Goal: Task Accomplishment & Management: Manage account settings

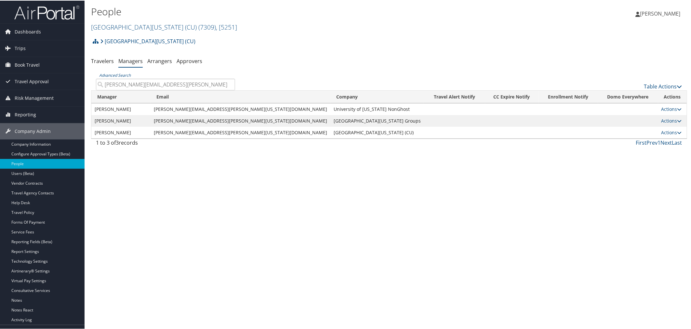
click at [252, 29] on h2 "University of Colorado (CU) ( 7309 ) , [ 5251 ]" at bounding box center [289, 25] width 397 height 11
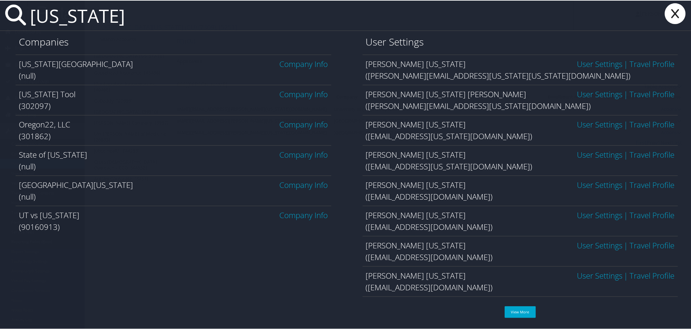
type input "oregon"
click at [281, 95] on link "Company Info" at bounding box center [304, 93] width 48 height 11
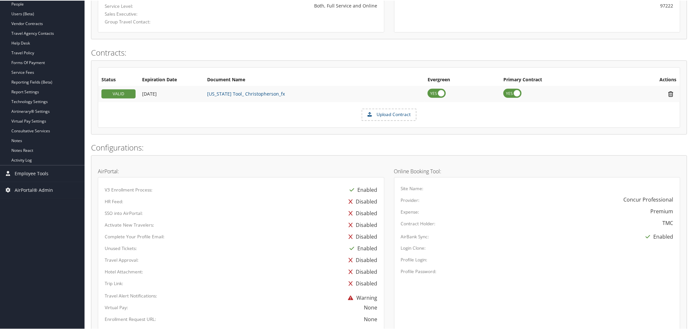
scroll to position [173, 0]
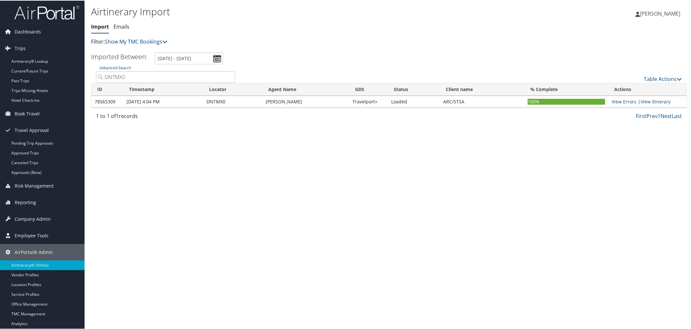
paste input "CPL1NK"
drag, startPoint x: 125, startPoint y: 77, endPoint x: 101, endPoint y: 75, distance: 23.1
click at [101, 75] on input "CPL1NK" at bounding box center [165, 77] width 139 height 12
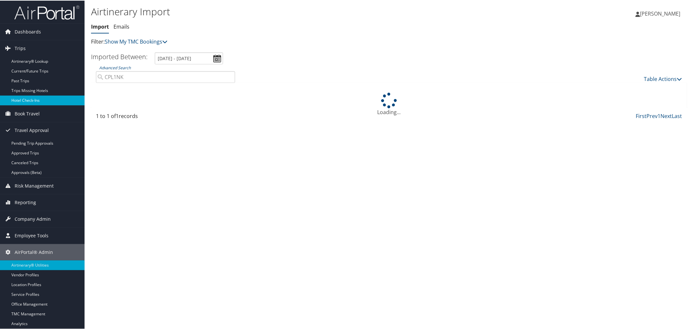
type input "CPL1NK"
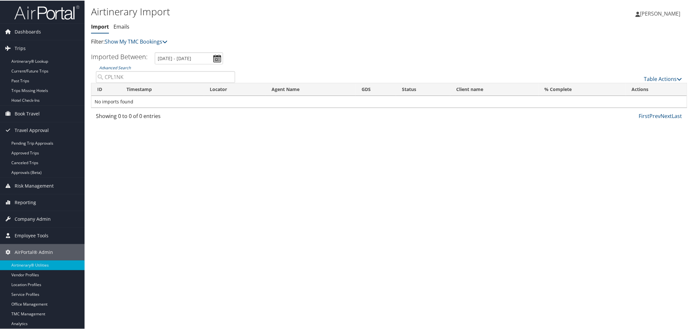
drag, startPoint x: 124, startPoint y: 76, endPoint x: 100, endPoint y: 77, distance: 23.7
click at [100, 77] on input "CPL1NK" at bounding box center [165, 77] width 139 height 12
click at [27, 60] on link "Airtinerary® Lookup" at bounding box center [42, 61] width 85 height 10
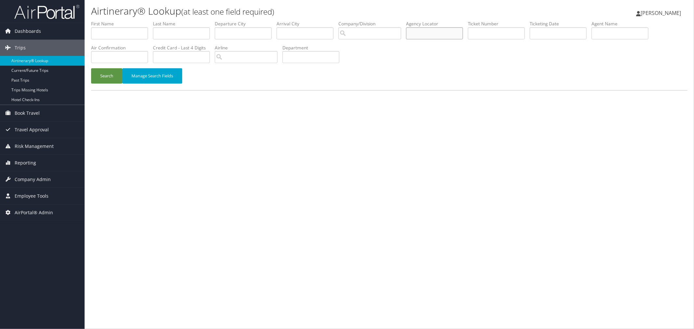
click at [439, 35] on input "text" at bounding box center [434, 33] width 57 height 12
paste input "CPL1NK"
type input "CPL1NK"
click at [112, 75] on button "Search" at bounding box center [106, 75] width 31 height 15
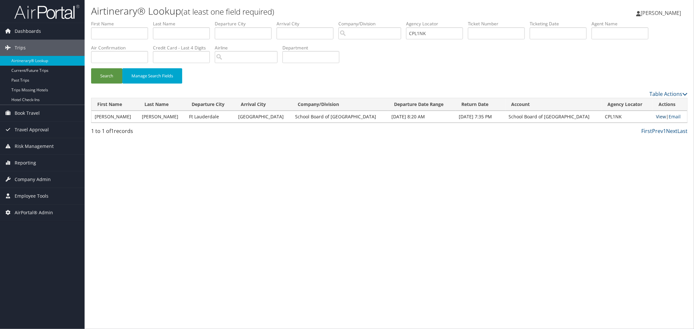
click at [656, 116] on link "View" at bounding box center [661, 116] width 10 height 6
drag, startPoint x: 345, startPoint y: 116, endPoint x: 274, endPoint y: 116, distance: 70.9
click at [292, 116] on td "School Board of [GEOGRAPHIC_DATA]" at bounding box center [340, 117] width 96 height 12
copy td "School Board of [GEOGRAPHIC_DATA]"
click at [31, 212] on span "AirPortal® Admin" at bounding box center [34, 213] width 38 height 16
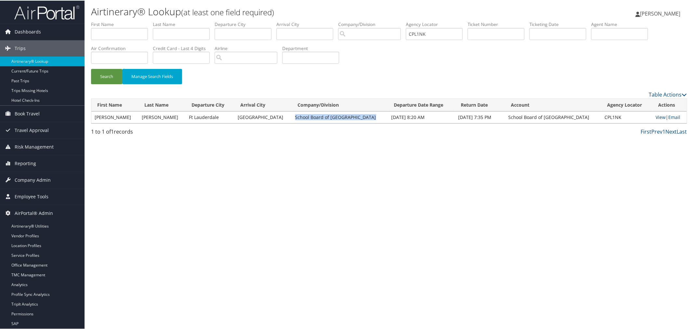
drag, startPoint x: 32, startPoint y: 223, endPoint x: 46, endPoint y: 138, distance: 86.0
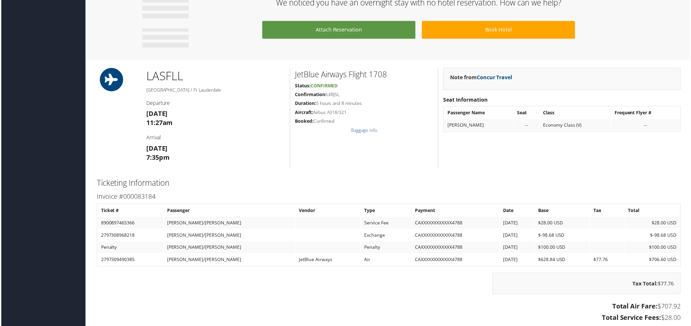
scroll to position [490, 0]
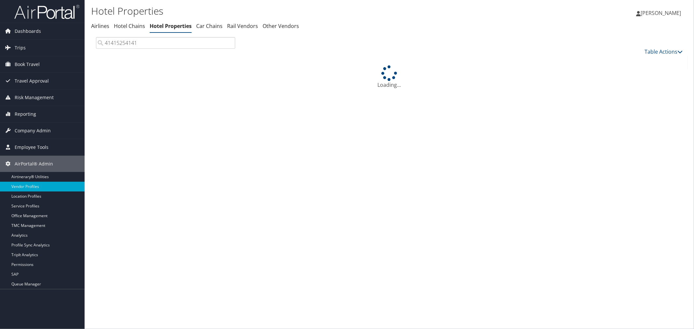
click at [250, 69] on div "Loading..." at bounding box center [389, 76] width 596 height 23
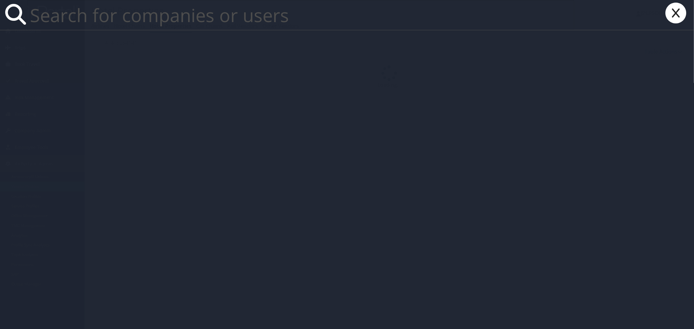
paste input "School Board of [GEOGRAPHIC_DATA]"
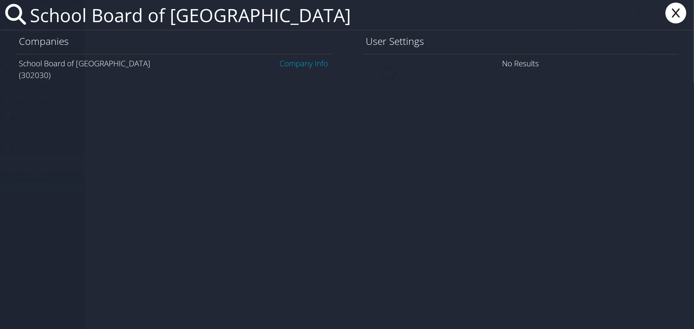
type input "School Board of [GEOGRAPHIC_DATA]"
click at [301, 64] on link "Company Info" at bounding box center [304, 63] width 48 height 11
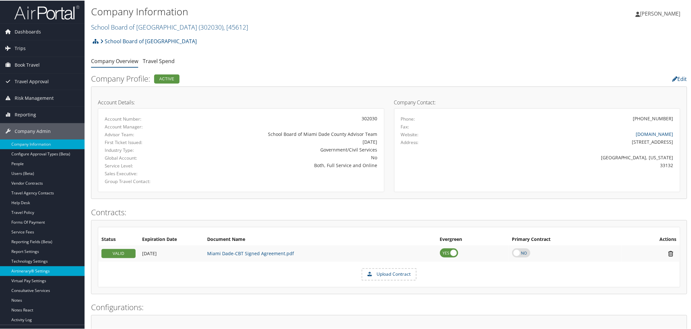
click at [27, 269] on link "Airtinerary® Settings" at bounding box center [42, 271] width 85 height 10
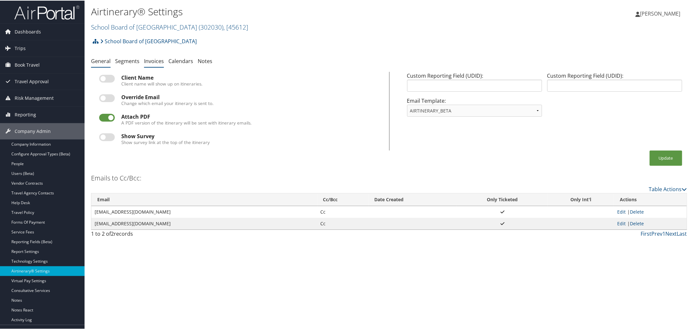
click at [150, 58] on link "Invoices" at bounding box center [154, 60] width 20 height 7
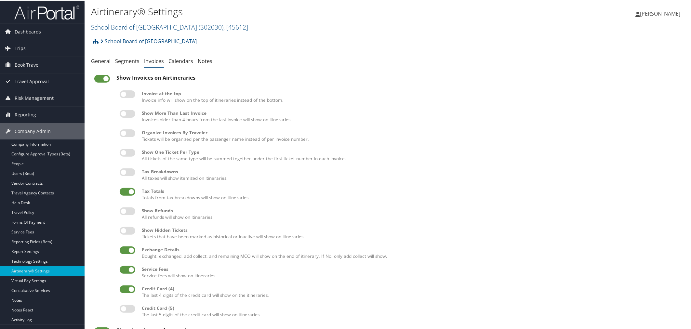
click at [130, 111] on label at bounding box center [128, 113] width 16 height 8
click at [127, 112] on input "checkbox" at bounding box center [125, 114] width 4 height 4
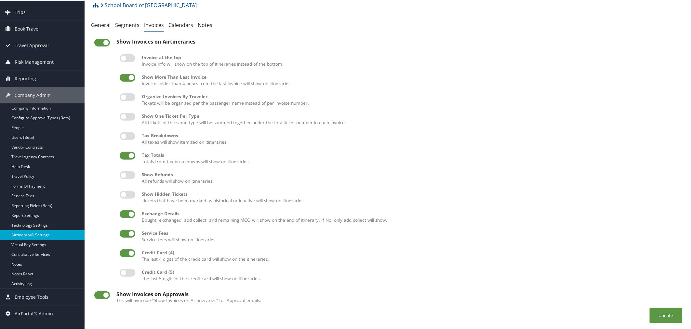
scroll to position [38, 0]
click at [671, 313] on button "Update" at bounding box center [666, 314] width 33 height 15
click at [131, 73] on label at bounding box center [128, 77] width 16 height 8
click at [127, 76] on input "checkbox" at bounding box center [125, 78] width 4 height 4
checkbox input "false"
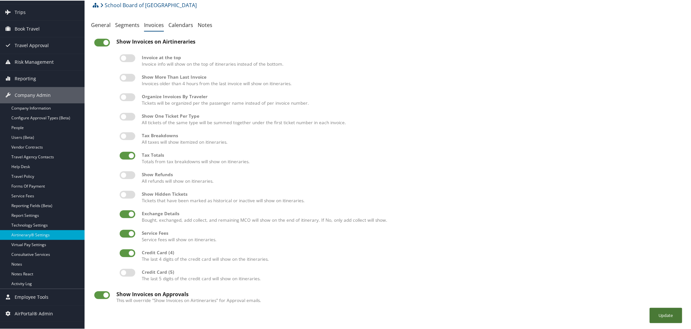
click at [659, 315] on button "Update" at bounding box center [666, 314] width 33 height 15
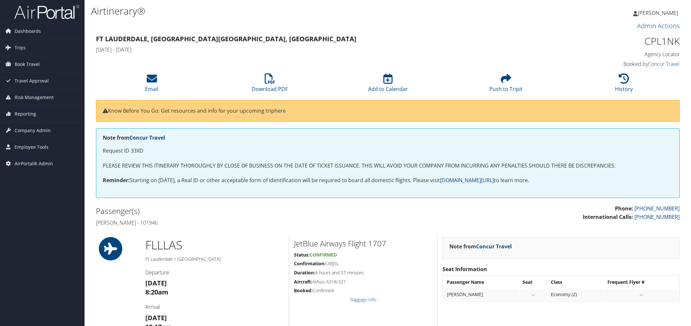
scroll to position [490, 0]
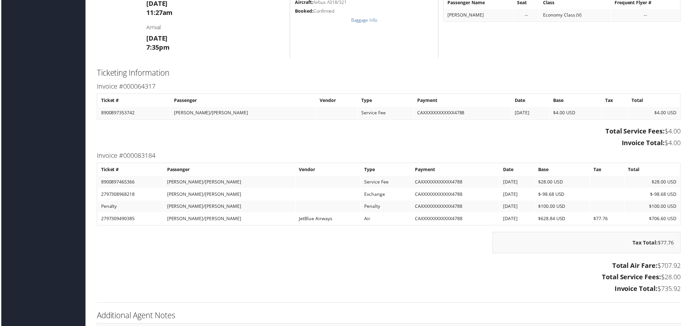
drag, startPoint x: 288, startPoint y: 83, endPoint x: 231, endPoint y: 48, distance: 67.2
click at [284, 82] on h3 "Invoice #000064317" at bounding box center [389, 86] width 586 height 9
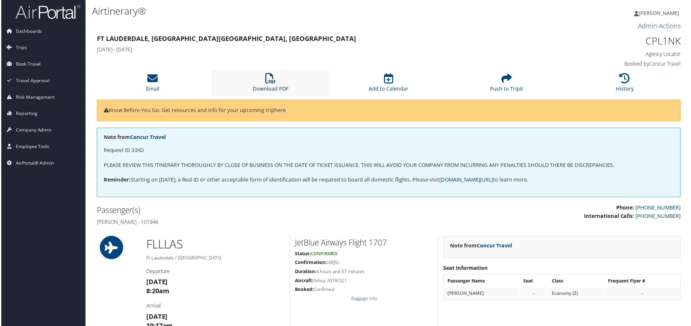
click at [267, 86] on link "Download PDF" at bounding box center [270, 85] width 36 height 16
click at [297, 12] on h1 "Airtinerary®" at bounding box center [289, 11] width 397 height 14
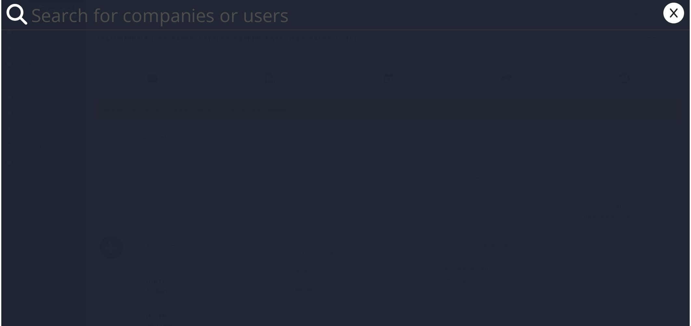
paste input "concur@utah.gov"
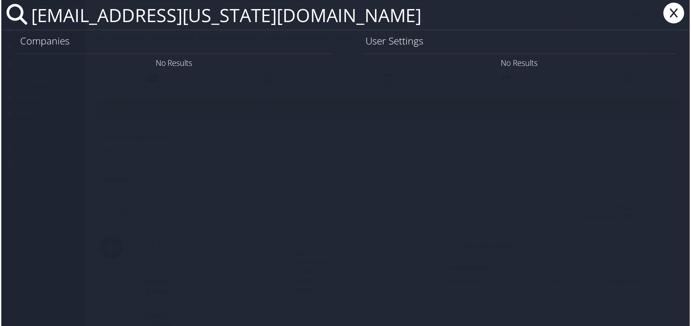
type input "concur@utah.gov"
click at [675, 12] on icon at bounding box center [675, 13] width 26 height 21
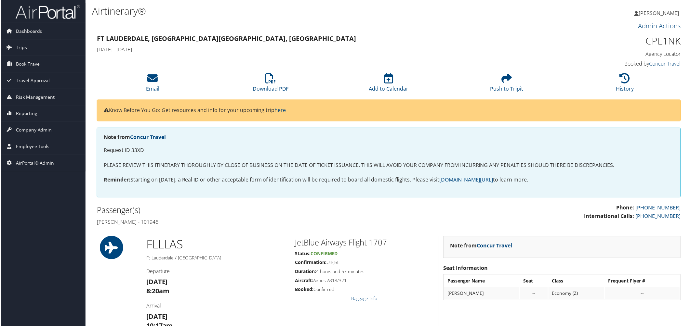
click at [256, 30] on h3 "Admin Actions" at bounding box center [389, 25] width 586 height 9
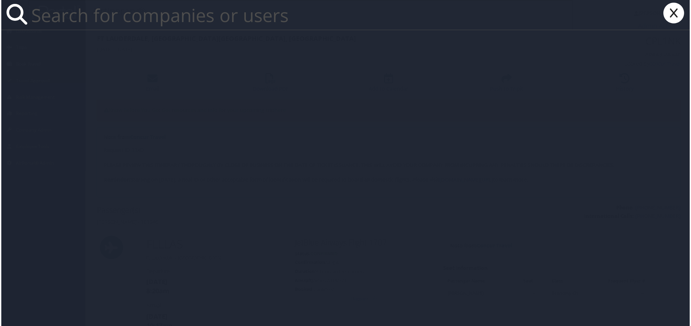
paste input "[PERSON_NAME]"
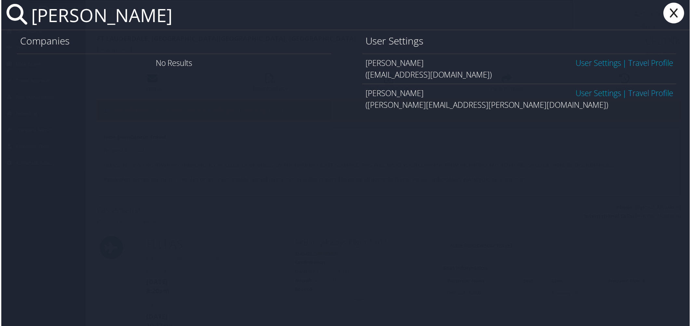
type input "Sean Monson"
click at [596, 66] on link "User Settings" at bounding box center [600, 63] width 46 height 11
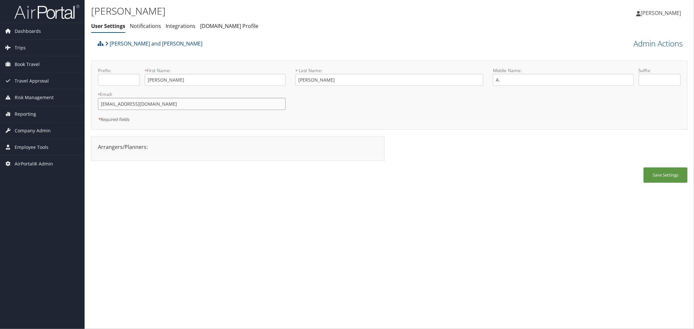
drag, startPoint x: 165, startPoint y: 103, endPoint x: 100, endPoint y: 105, distance: 65.4
click at [100, 105] on input "smonson@parsonsbehle.com" at bounding box center [192, 104] width 188 height 12
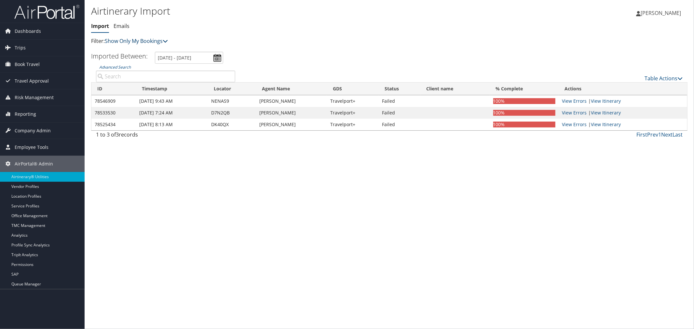
click at [134, 42] on link "Show Only My Bookings" at bounding box center [136, 40] width 63 height 7
click at [136, 51] on link "Show My TMC Bookings" at bounding box center [149, 51] width 86 height 11
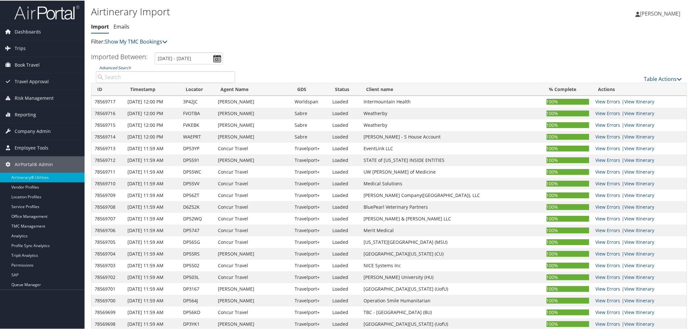
click at [148, 75] on input "Advanced Search" at bounding box center [165, 77] width 139 height 12
paste input "DFW82B"
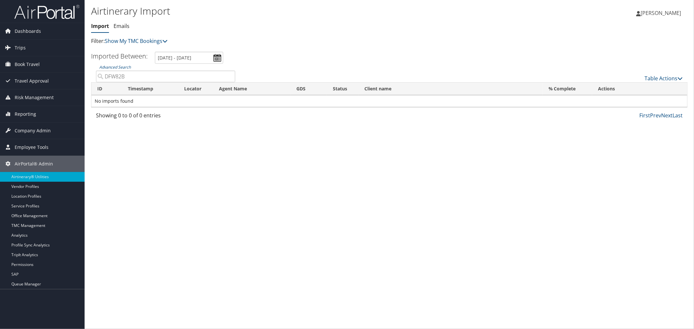
type input "DFW82B"
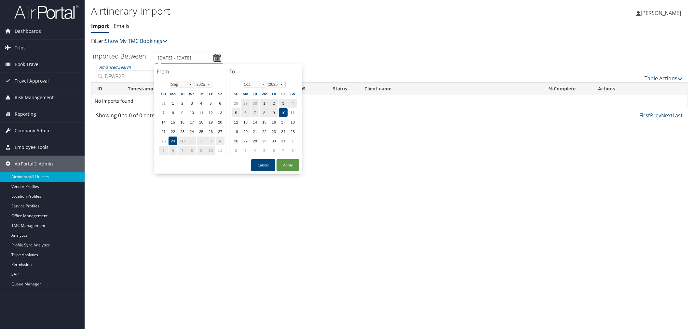
click at [174, 59] on input "9/29/2025 - 10/10/2025" at bounding box center [189, 58] width 68 height 12
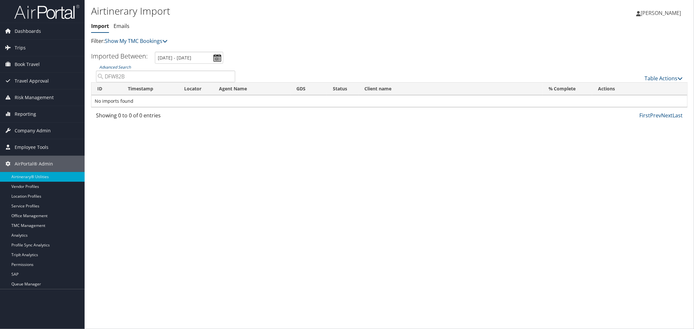
click at [267, 40] on p "Filter: Show My TMC Bookings" at bounding box center [289, 41] width 397 height 8
click at [218, 42] on p "Filter: Show My TMC Bookings" at bounding box center [289, 41] width 397 height 8
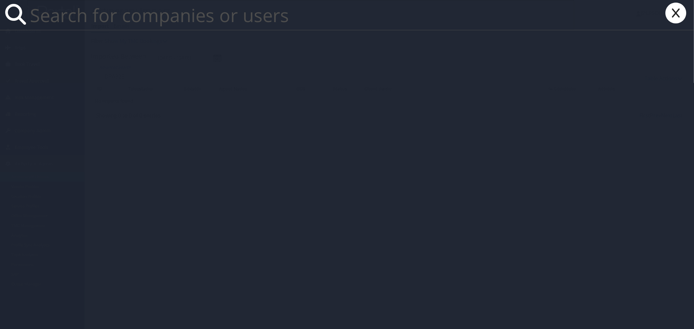
paste input "akbarcures@gmail.com"
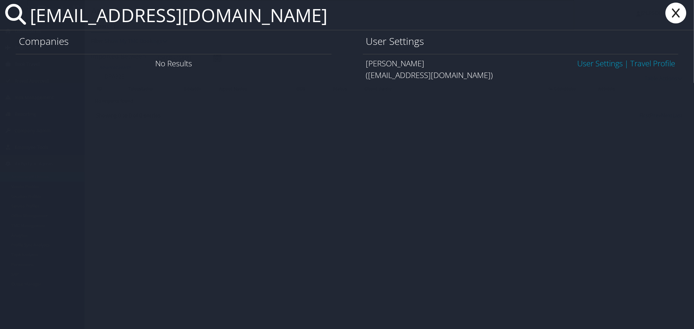
type input "akbarcures@gmail.com"
click at [581, 61] on link "User Settings" at bounding box center [600, 63] width 46 height 11
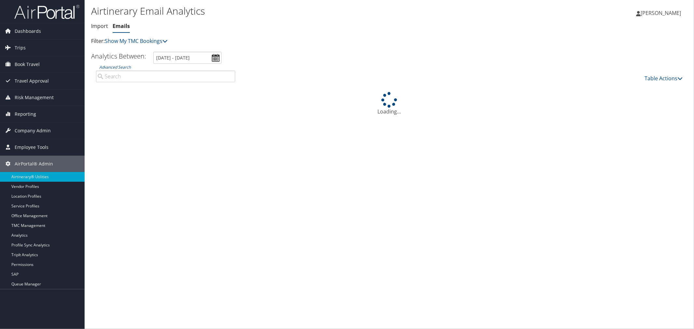
click at [116, 74] on input "Advanced Search" at bounding box center [165, 77] width 139 height 12
paste input "DFW82B"
type input "DFW82B"
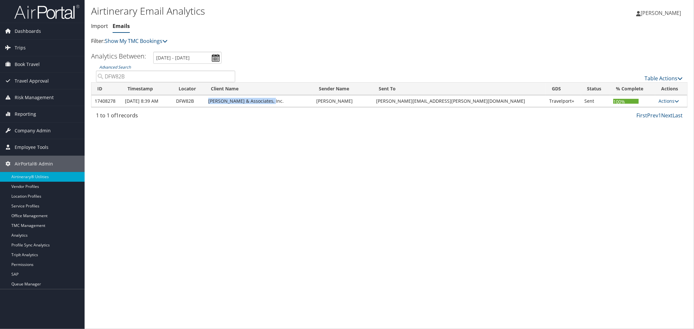
drag, startPoint x: 278, startPoint y: 102, endPoint x: 216, endPoint y: 102, distance: 62.1
click at [216, 102] on td "Gromelski & Associates, Inc." at bounding box center [259, 101] width 108 height 12
copy td "Gromelski & Associates, Inc."
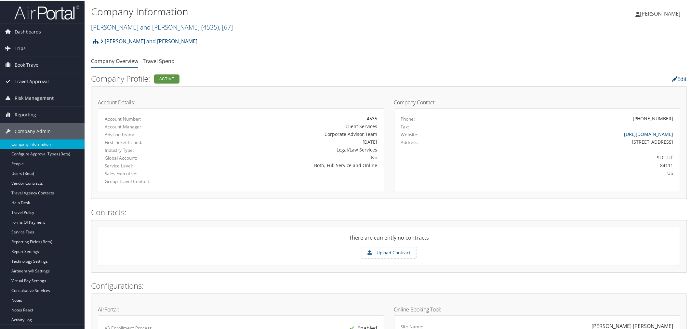
click at [27, 79] on span "Travel Approval" at bounding box center [32, 81] width 34 height 16
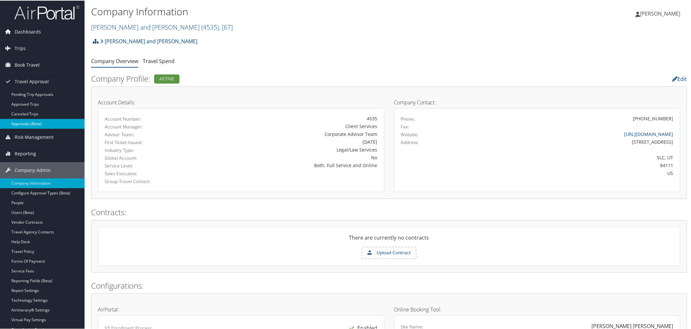
click at [30, 124] on link "Approvals (Beta)" at bounding box center [42, 123] width 85 height 10
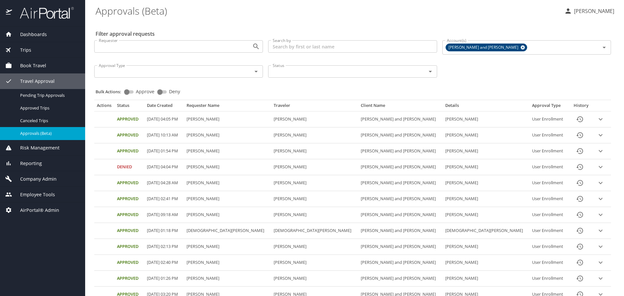
click at [311, 46] on input "Search by" at bounding box center [352, 46] width 169 height 12
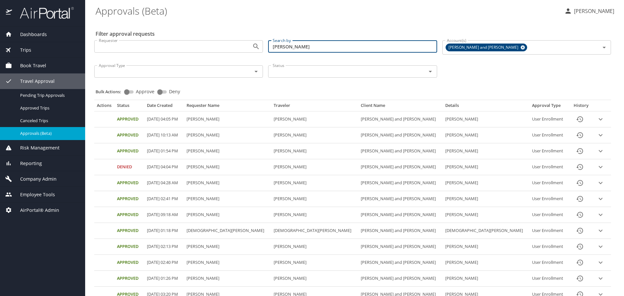
type input "sean"
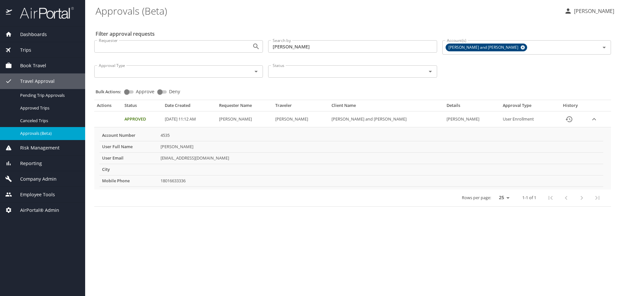
click at [49, 175] on div "Company Admin" at bounding box center [42, 179] width 85 height 16
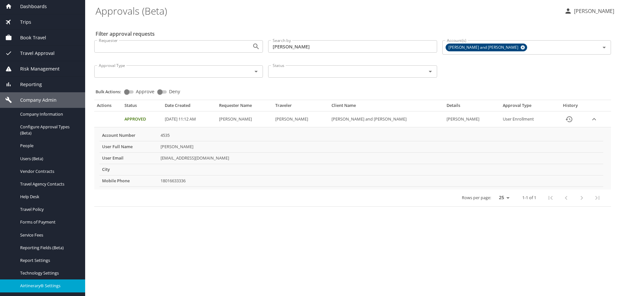
scroll to position [65, 0]
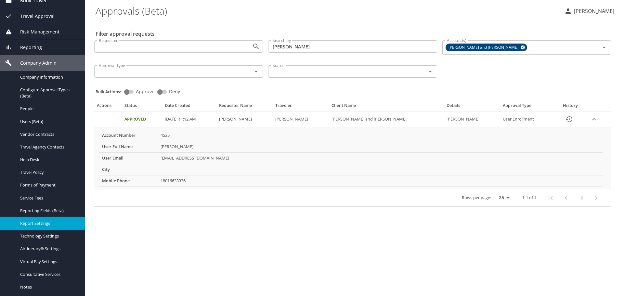
click at [43, 227] on span "Report Settings" at bounding box center [48, 223] width 57 height 6
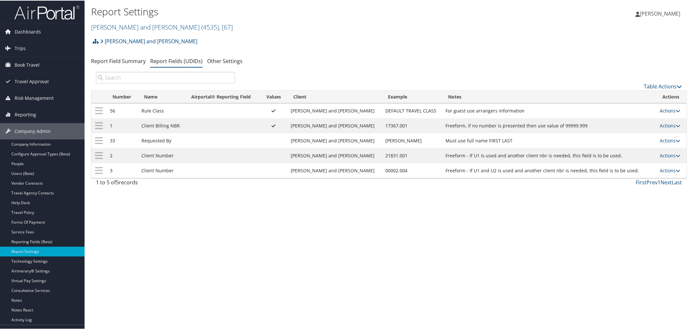
click at [662, 108] on link "Actions" at bounding box center [670, 110] width 20 height 6
click at [627, 140] on link "Edit" at bounding box center [641, 142] width 70 height 11
select select "both"
select select "profiled"
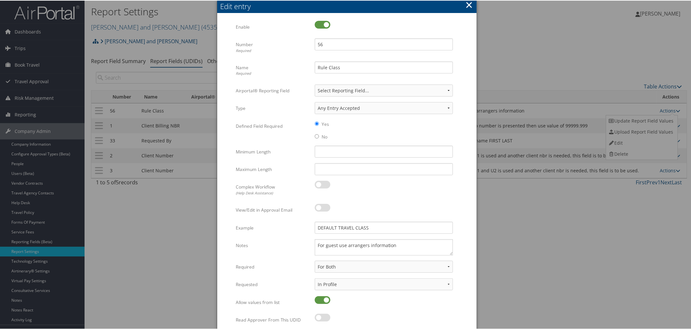
click at [467, 4] on button "×" at bounding box center [468, 4] width 7 height 13
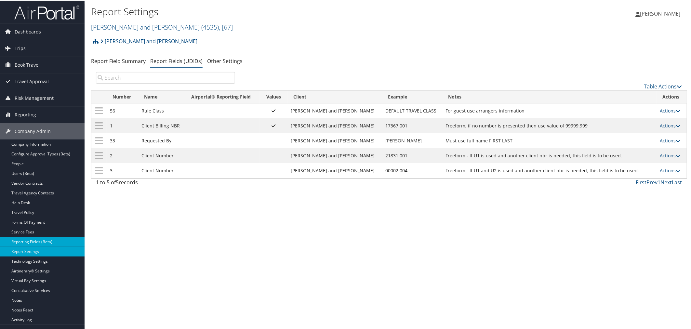
click at [28, 239] on link "Reporting Fields (Beta)" at bounding box center [42, 241] width 85 height 10
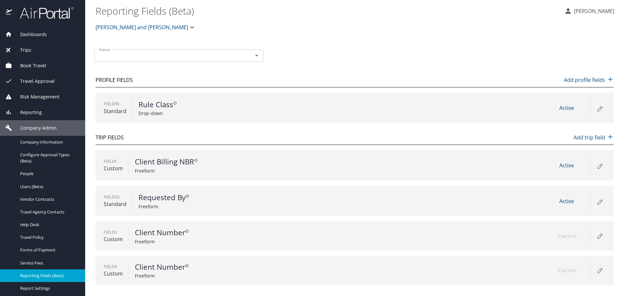
click at [600, 106] on icon at bounding box center [600, 108] width 8 height 8
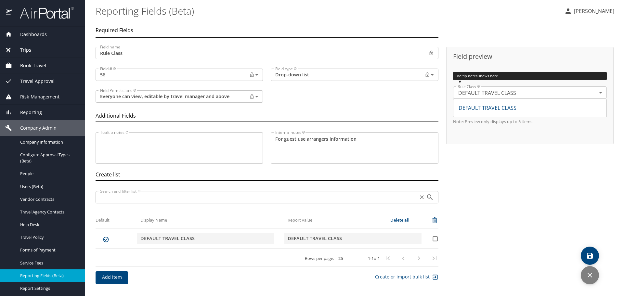
drag, startPoint x: 342, startPoint y: 237, endPoint x: 287, endPoint y: 239, distance: 55.3
click at [287, 239] on div "DEFAULT TRAVEL CLASS" at bounding box center [353, 238] width 137 height 10
click at [586, 275] on icon "discard" at bounding box center [590, 276] width 8 height 8
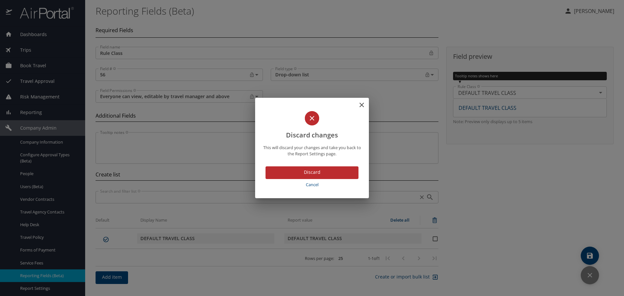
click at [332, 172] on span "Discard" at bounding box center [312, 172] width 83 height 8
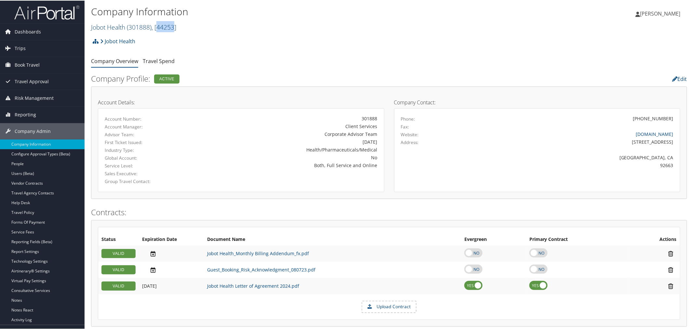
drag, startPoint x: 176, startPoint y: 27, endPoint x: 160, endPoint y: 28, distance: 16.0
click at [160, 28] on span ", [ 44253 ]" at bounding box center [164, 26] width 25 height 9
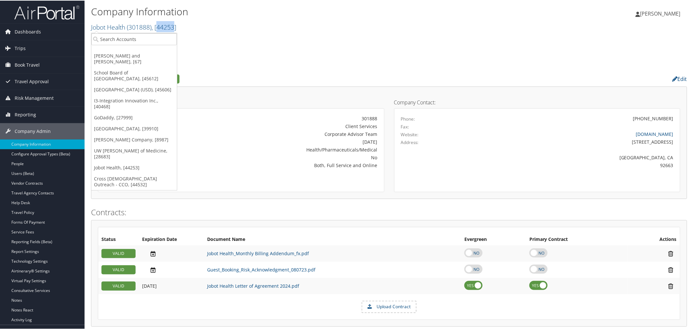
copy span "44253"
drag, startPoint x: 147, startPoint y: 26, endPoint x: 133, endPoint y: 26, distance: 14.6
click at [133, 26] on span "( 301888 )" at bounding box center [139, 26] width 25 height 9
drag, startPoint x: 151, startPoint y: 26, endPoint x: 130, endPoint y: 26, distance: 20.2
click at [130, 26] on span "( 301888 )" at bounding box center [139, 26] width 25 height 9
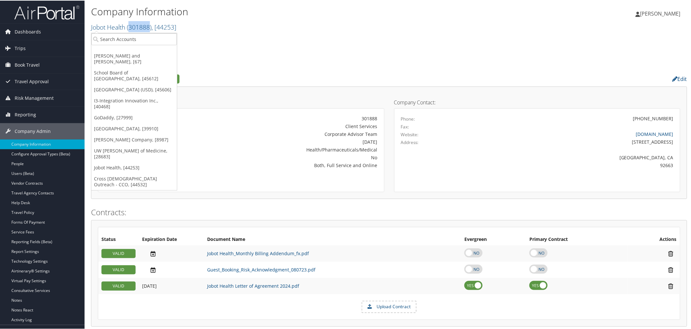
copy span "301888"
drag, startPoint x: 239, startPoint y: 46, endPoint x: 211, endPoint y: 57, distance: 29.8
click at [236, 47] on div "Jobot Health Account Structure Jobot Health (301888) ACTIVE Create Child × Crea…" at bounding box center [389, 43] width 596 height 18
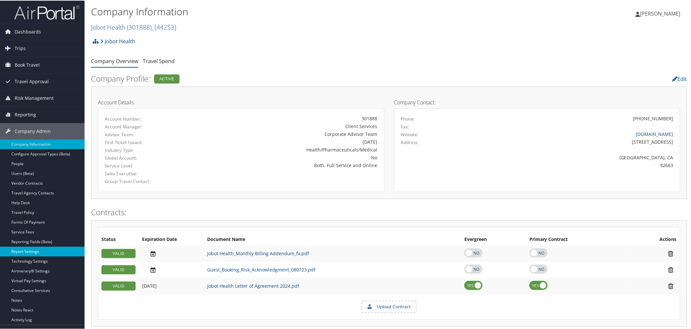
click at [30, 249] on link "Report Settings" at bounding box center [42, 251] width 85 height 10
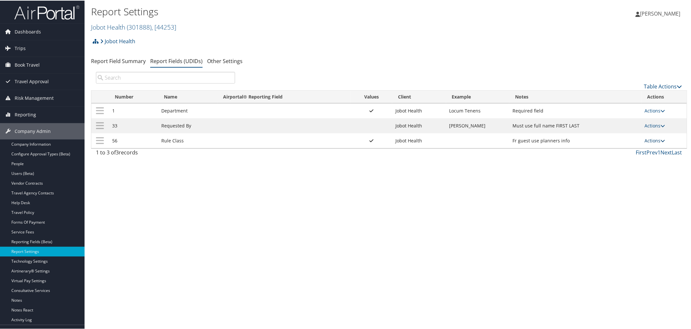
click at [651, 139] on link "Actions" at bounding box center [655, 140] width 20 height 6
click at [613, 149] on link "Update Report Field Values" at bounding box center [628, 150] width 70 height 11
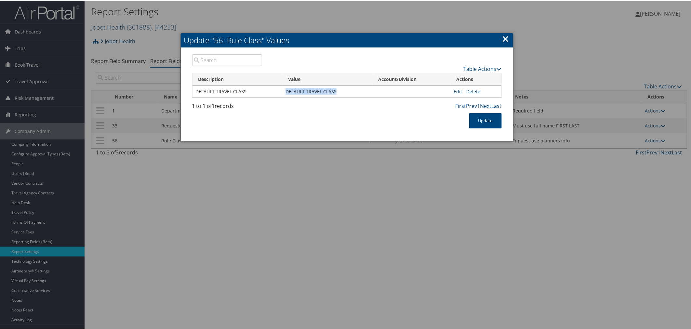
drag, startPoint x: 337, startPoint y: 92, endPoint x: 285, endPoint y: 92, distance: 52.0
click at [285, 92] on td "DEFAULT TRAVEL CLASS" at bounding box center [327, 91] width 90 height 12
copy td "DEFAULT TRAVEL CLASS"
click at [304, 9] on div at bounding box center [347, 164] width 694 height 329
click at [503, 36] on link "×" at bounding box center [505, 38] width 7 height 13
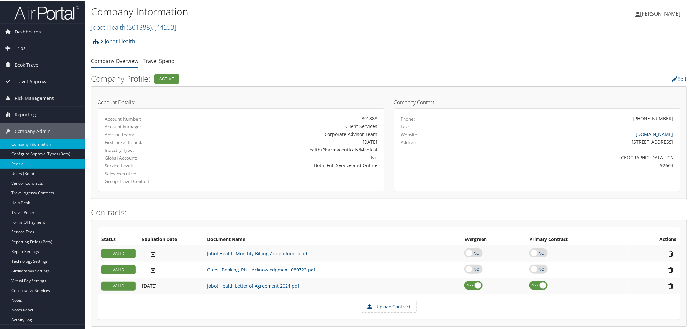
click at [28, 163] on link "People" at bounding box center [42, 163] width 85 height 10
